Goal: Task Accomplishment & Management: Manage account settings

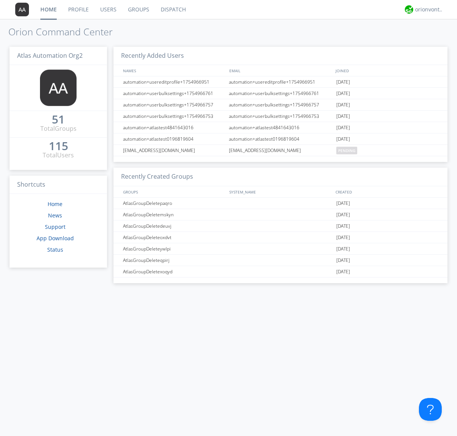
click at [138, 10] on link "Groups" at bounding box center [138, 9] width 33 height 19
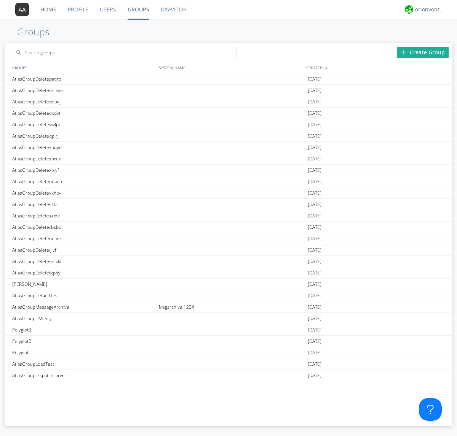
click at [422, 52] on div "Create Group" at bounding box center [423, 52] width 52 height 11
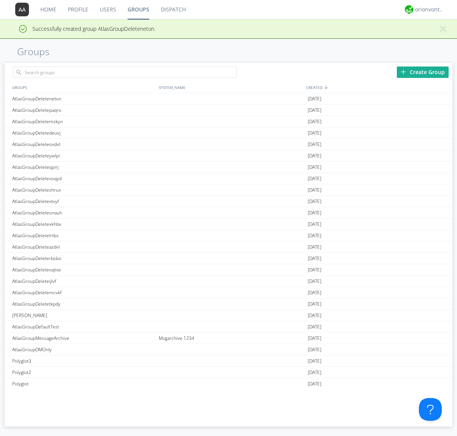
click at [138, 10] on link "Groups" at bounding box center [138, 9] width 33 height 19
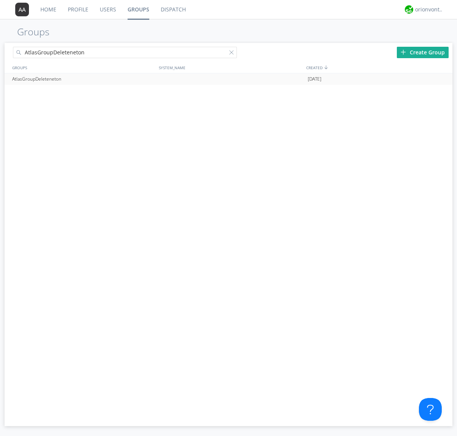
type input "AtlasGroupDeleteneton"
click at [442, 79] on div at bounding box center [443, 79] width 8 height 6
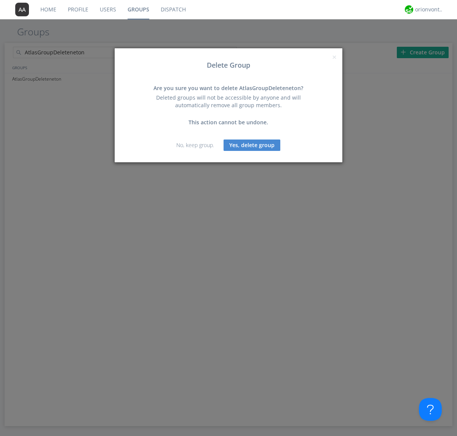
click at [252, 145] on button "Yes, delete group" at bounding box center [251, 145] width 57 height 11
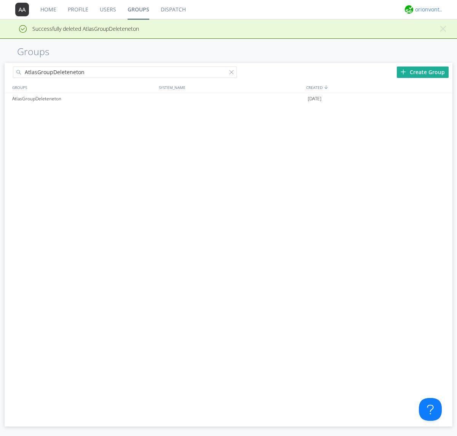
click at [427, 10] on div "orionvontas+atlas+automation+org2" at bounding box center [429, 10] width 29 height 8
